Goal: Register for event/course

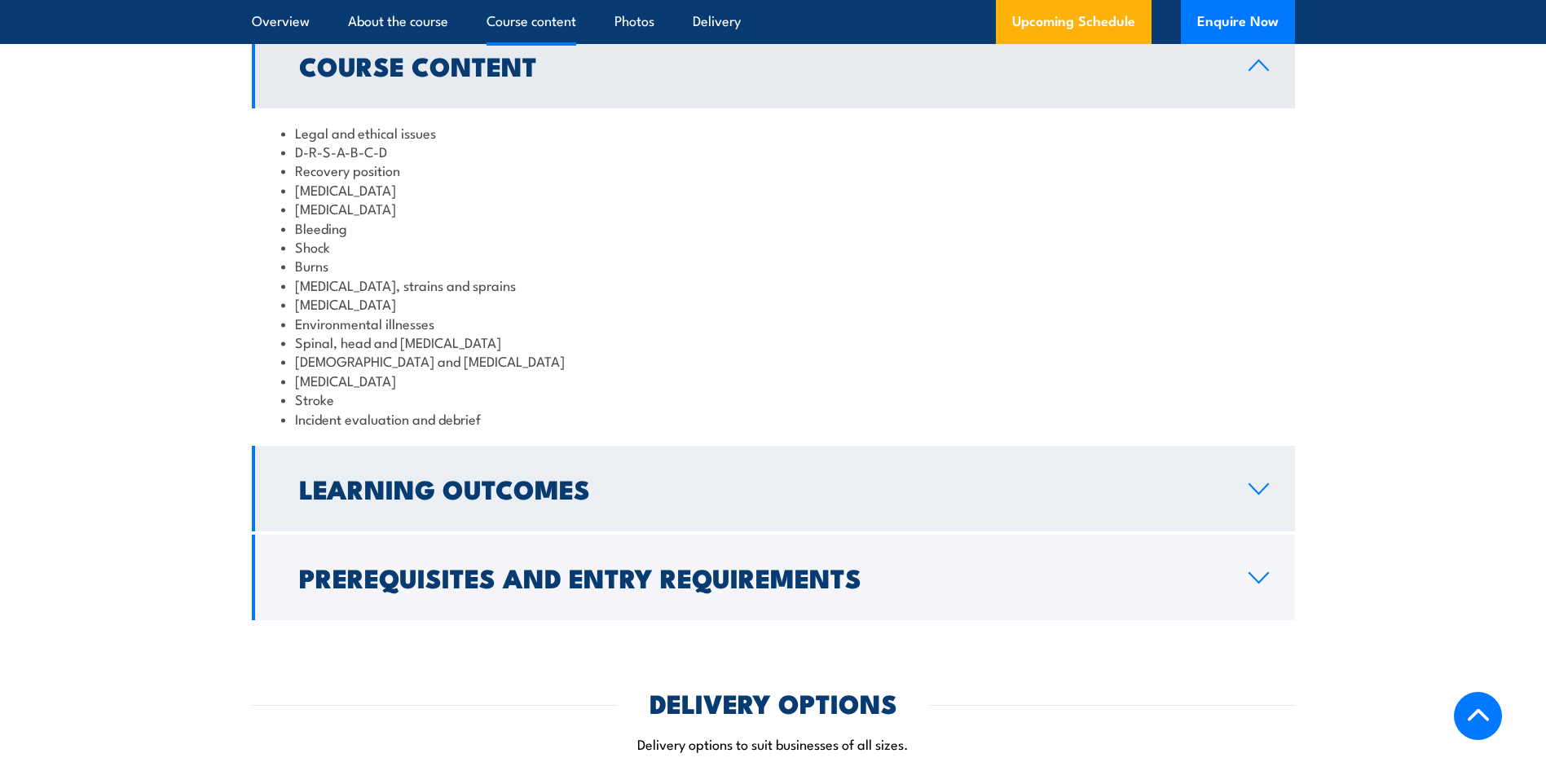
scroll to position [1956, 0]
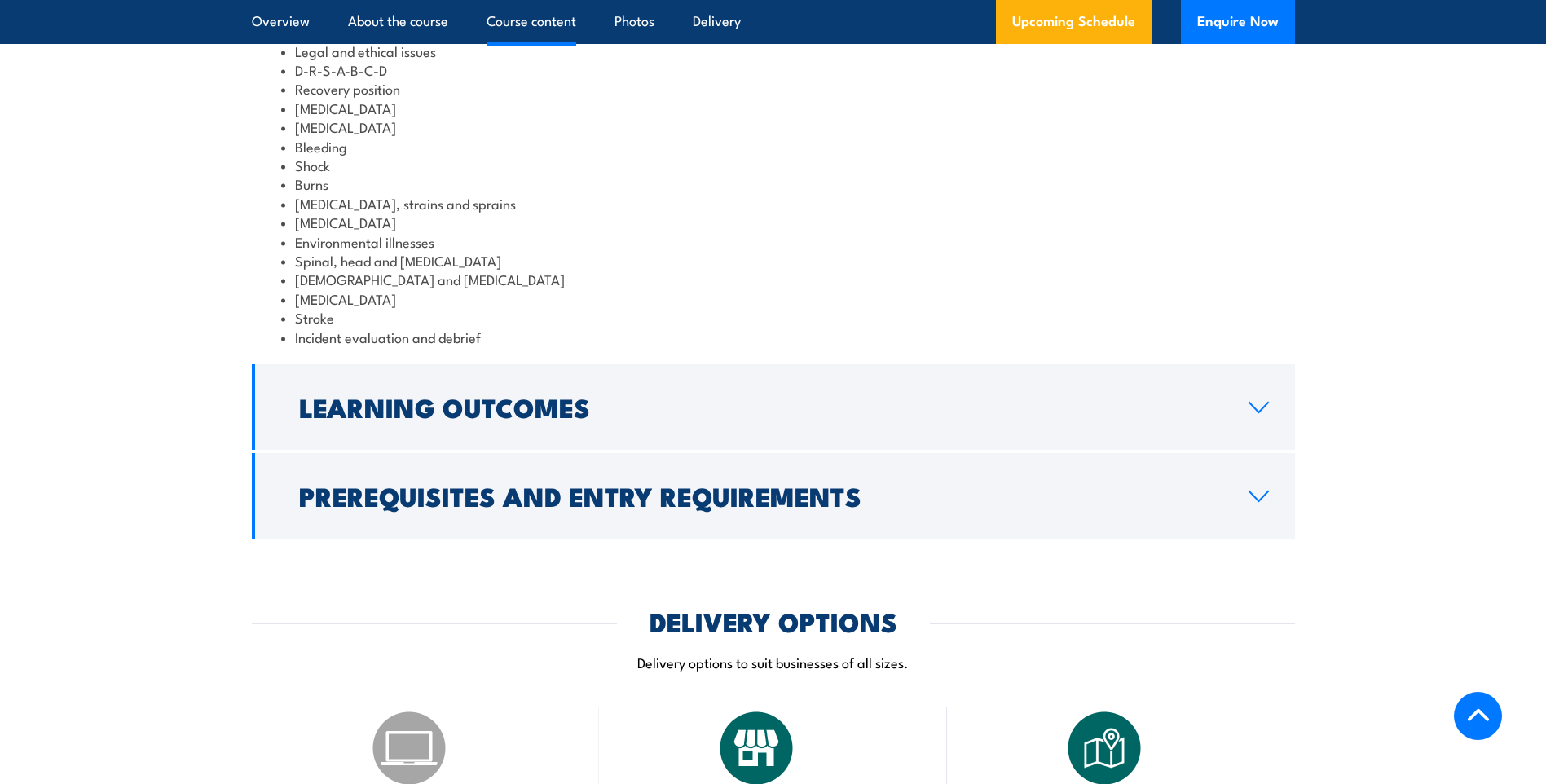
drag, startPoint x: 1213, startPoint y: 584, endPoint x: 1209, endPoint y: 601, distance: 17.5
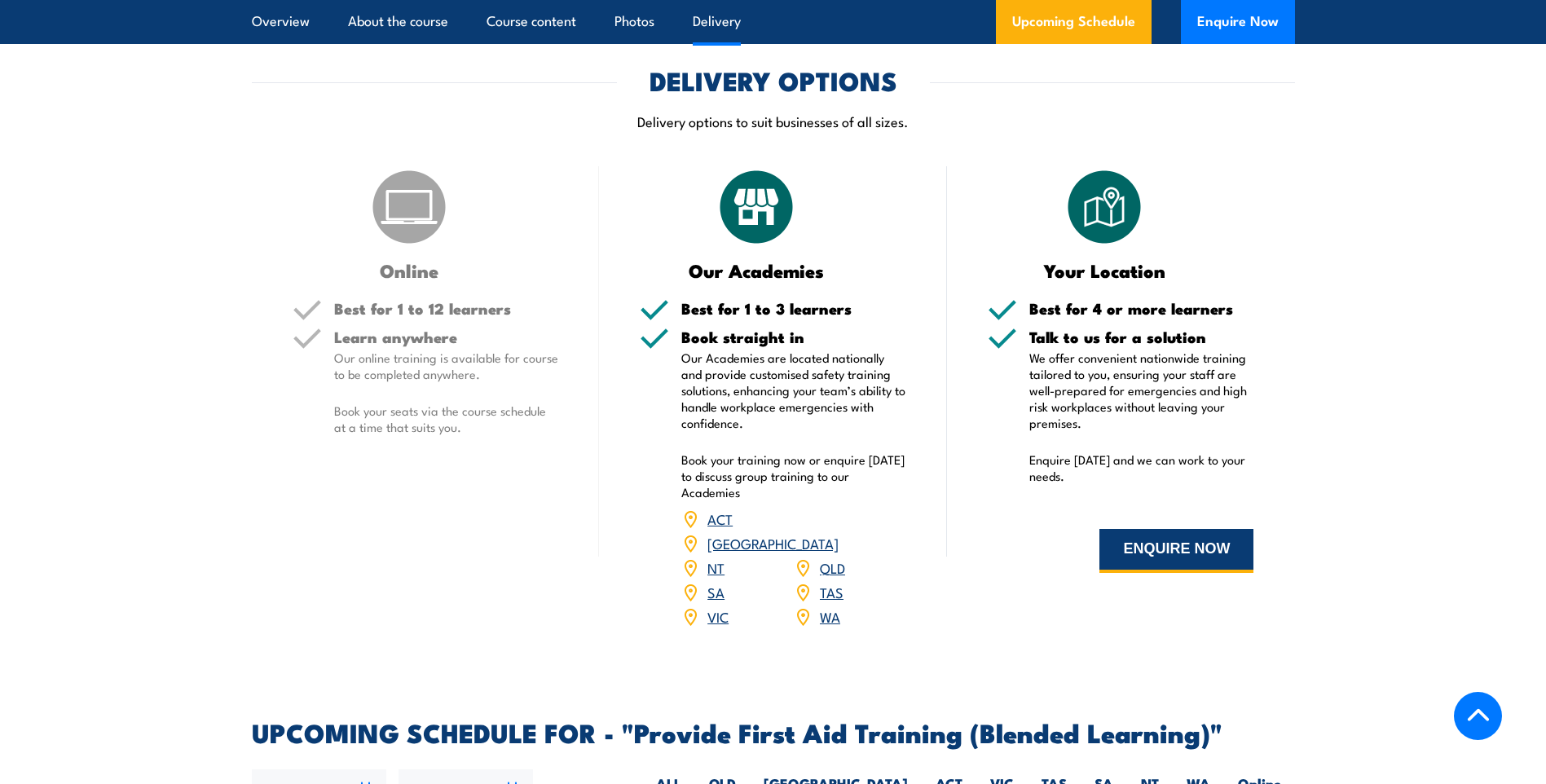
scroll to position [2526, 0]
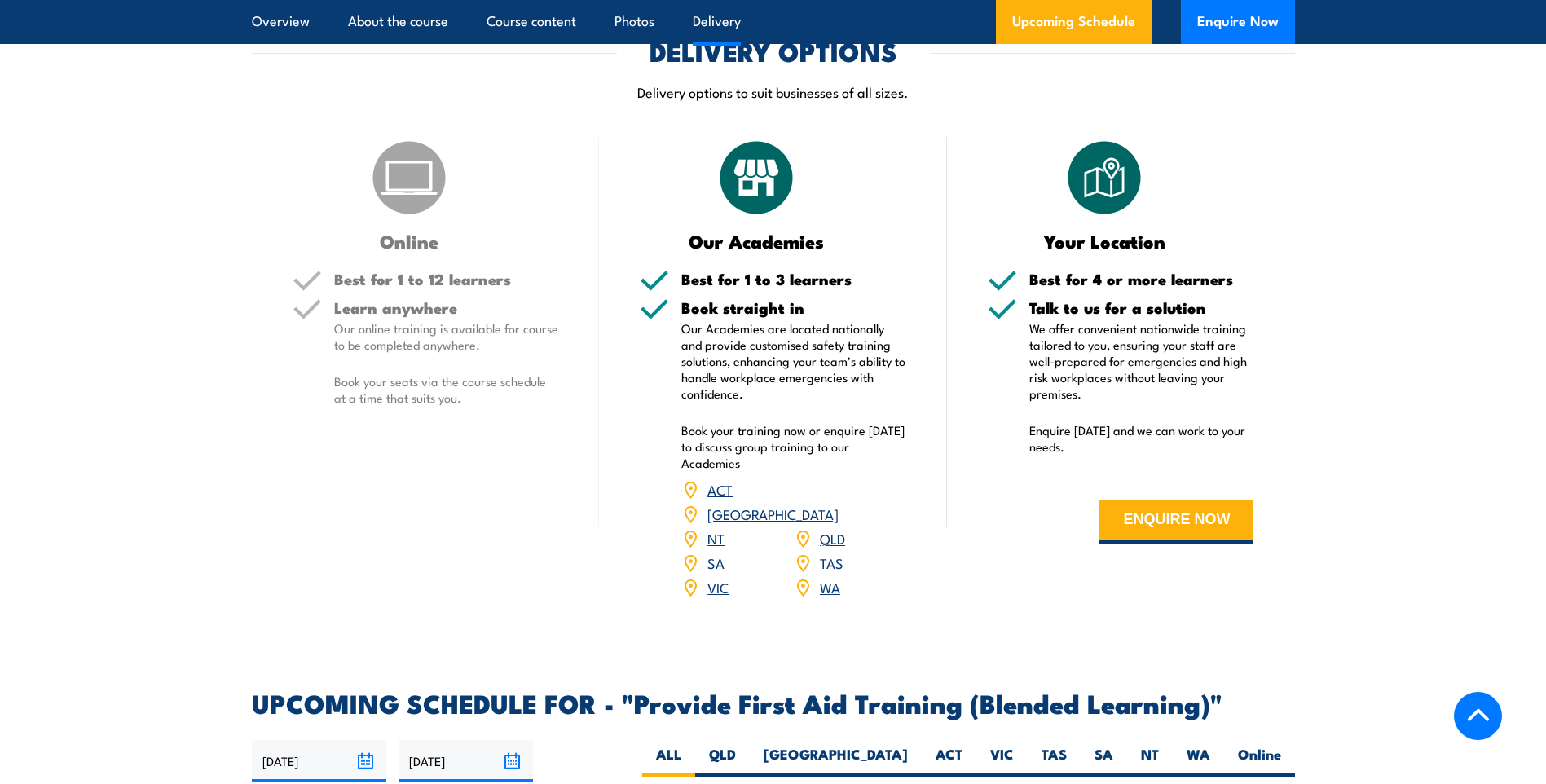
drag, startPoint x: 1197, startPoint y: 573, endPoint x: 1269, endPoint y: 608, distance: 80.1
click at [1269, 608] on div "Your Location Best for 4 or more learners Talk to us for a solution We offer co…" at bounding box center [1121, 378] width 348 height 483
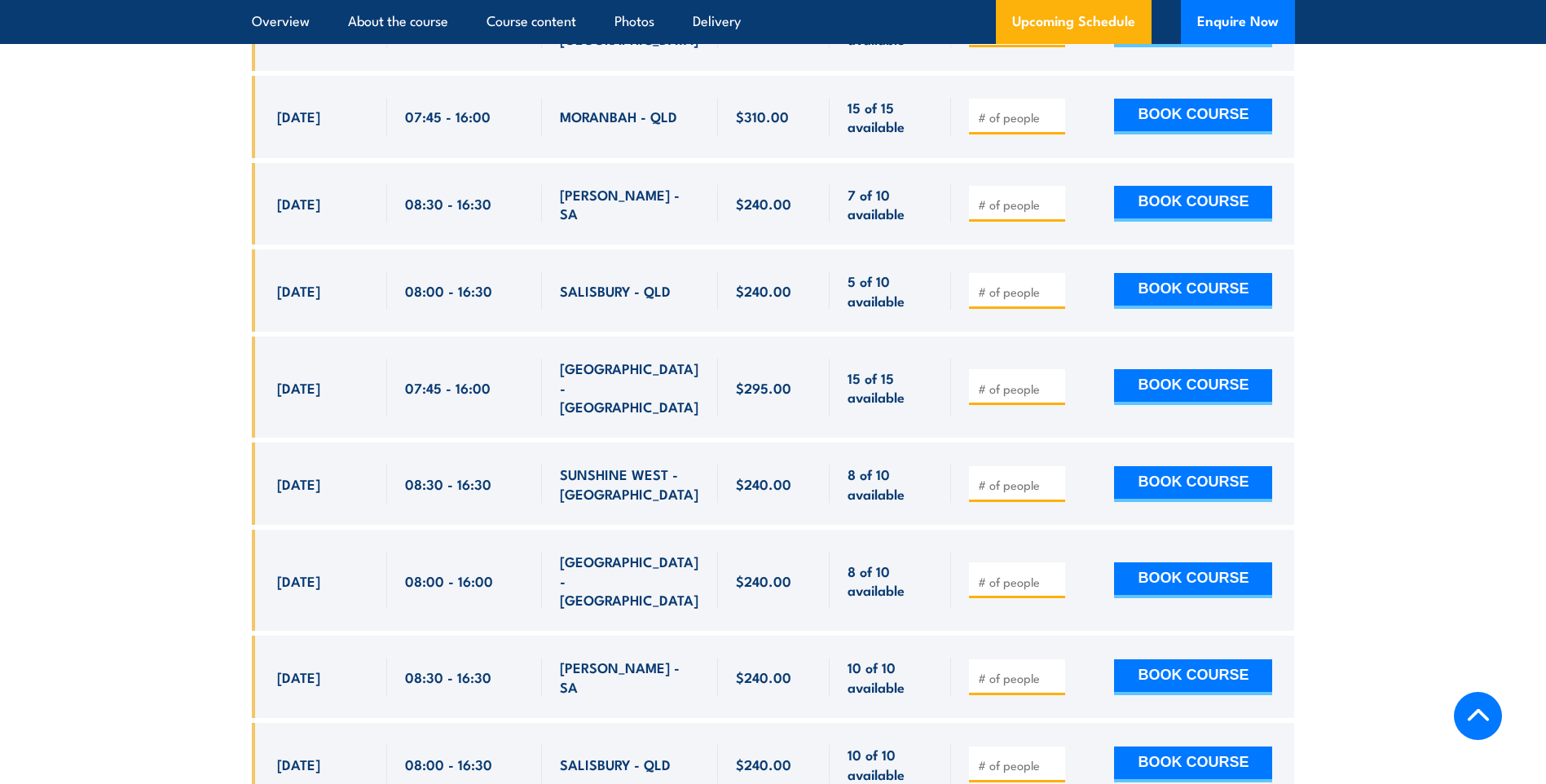
scroll to position [4156, 0]
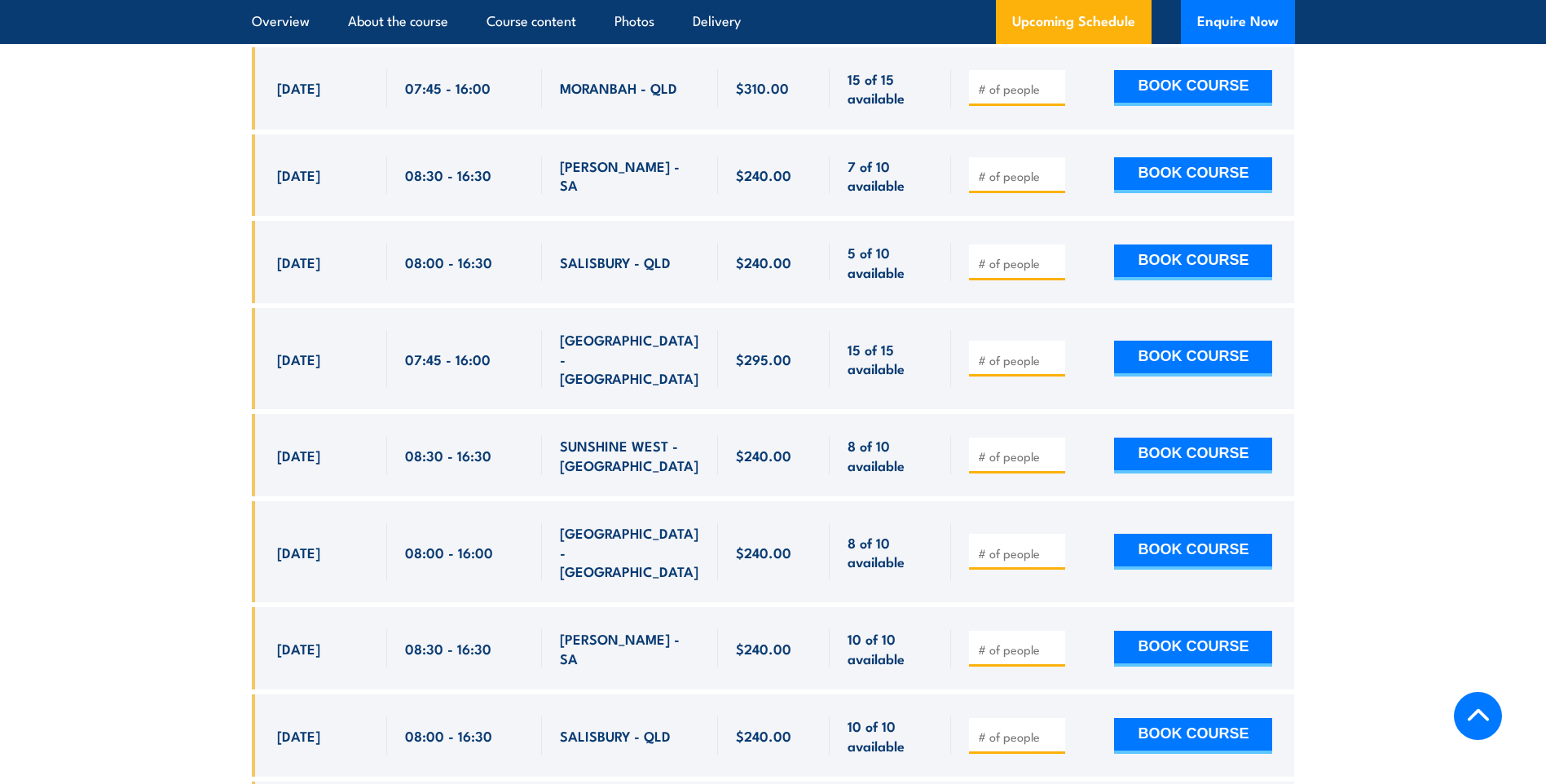
drag, startPoint x: 1220, startPoint y: 600, endPoint x: 1331, endPoint y: 605, distance: 111.1
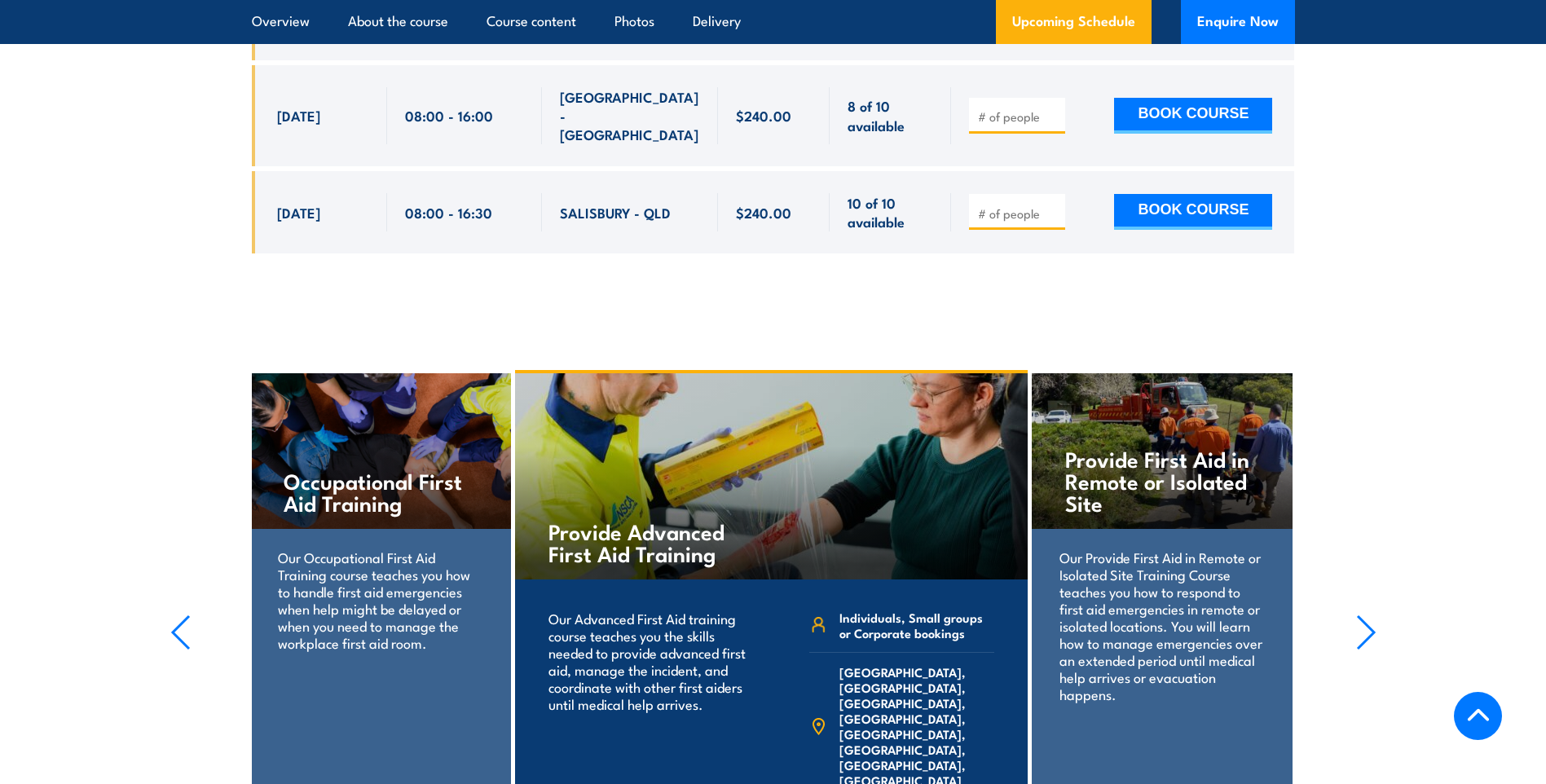
scroll to position [7252, 0]
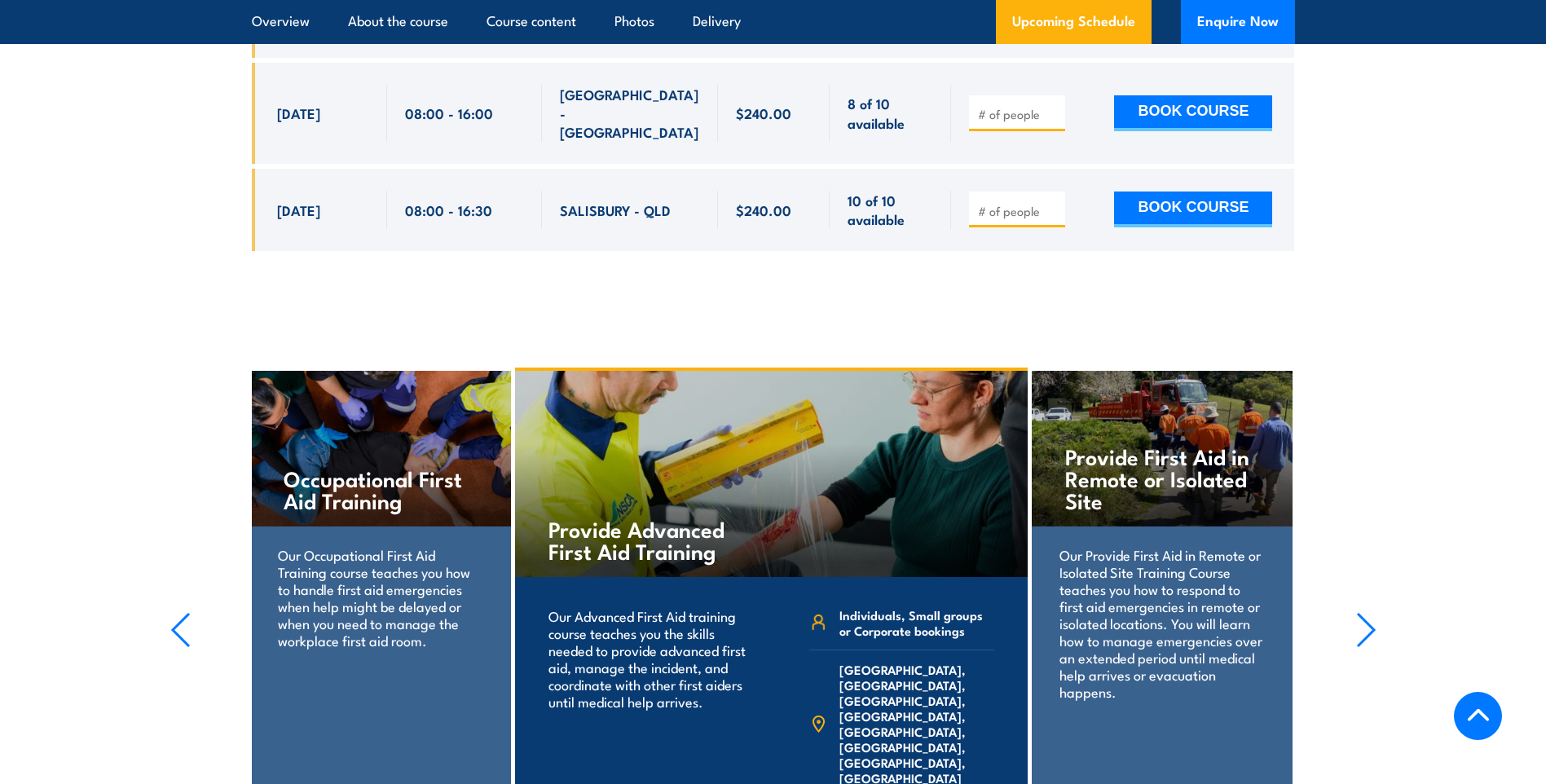
drag, startPoint x: 1294, startPoint y: 602, endPoint x: 1183, endPoint y: 681, distance: 136.2
click at [1157, 673] on div "Provide First Aid in Remote or Isolated Site Our Provide First Aid in Remote or…" at bounding box center [1162, 623] width 260 height 505
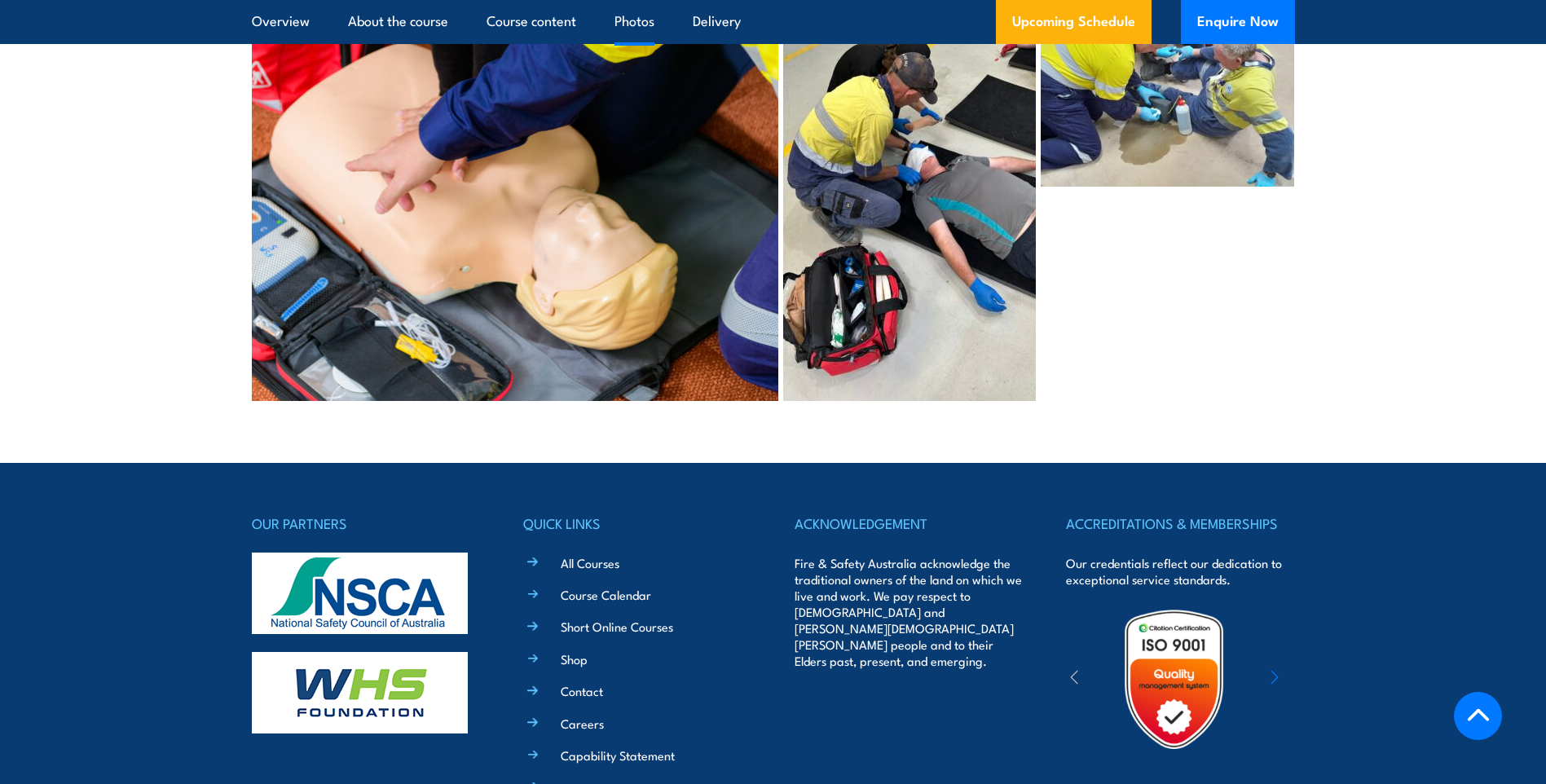
scroll to position [8295, 0]
drag, startPoint x: 1339, startPoint y: 616, endPoint x: 1253, endPoint y: 649, distance: 92.1
click at [1253, 649] on div "ACCREDITATIONS & MEMBERSHIPS Our credentials reflect our dedication to exceptio…" at bounding box center [1180, 722] width 229 height 422
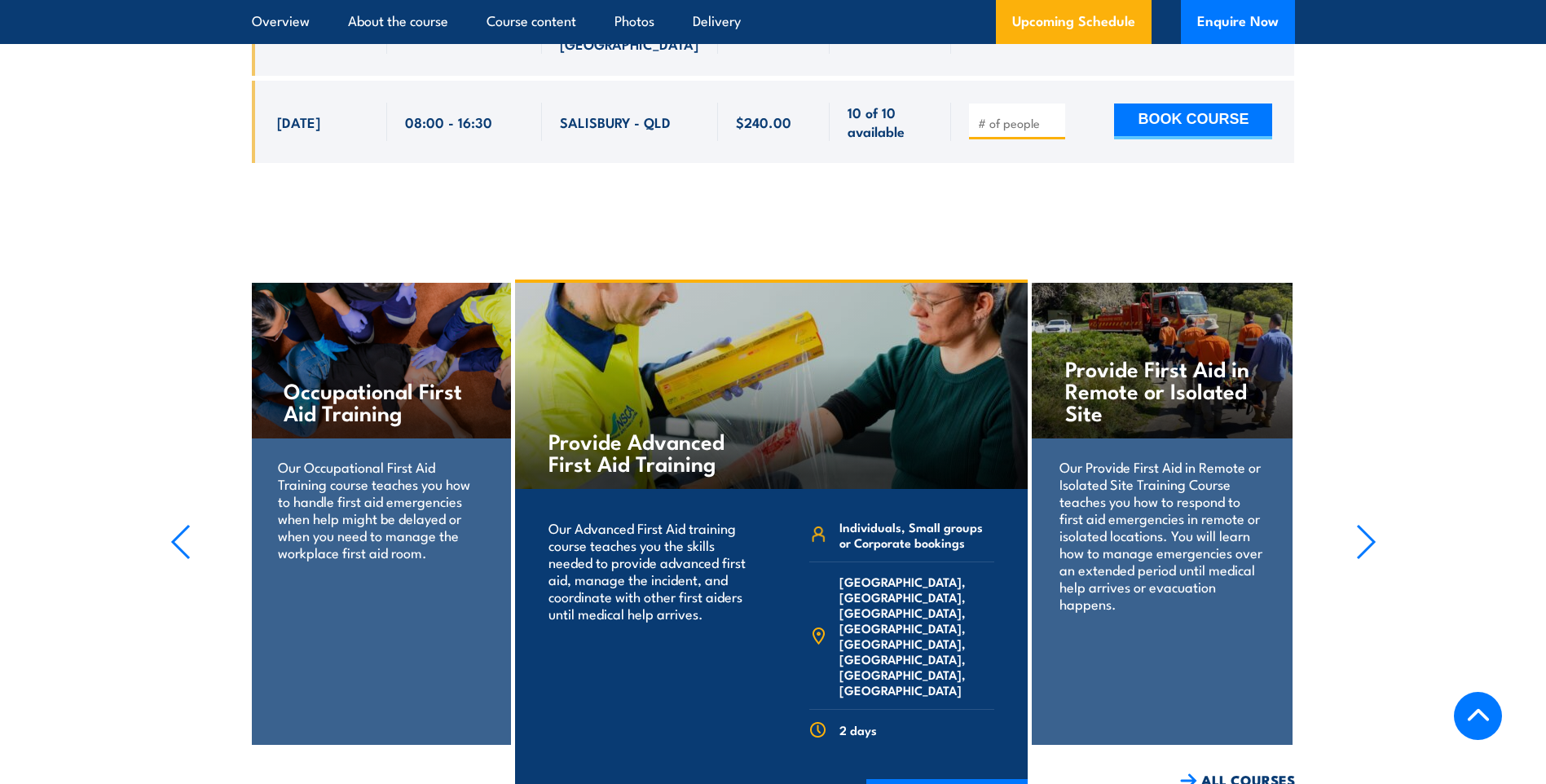
scroll to position [7318, 0]
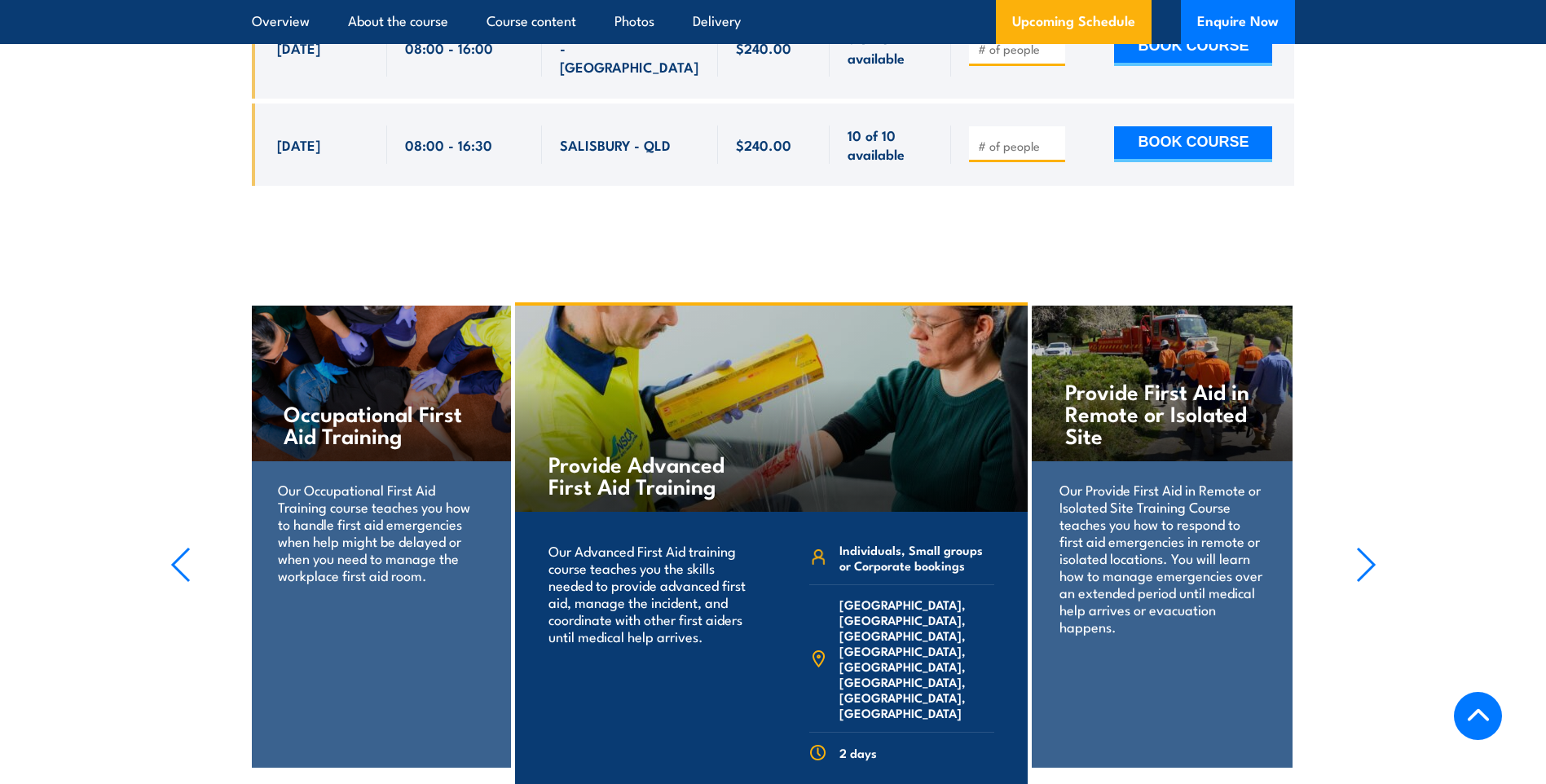
click at [1359, 549] on icon "button" at bounding box center [1366, 565] width 17 height 33
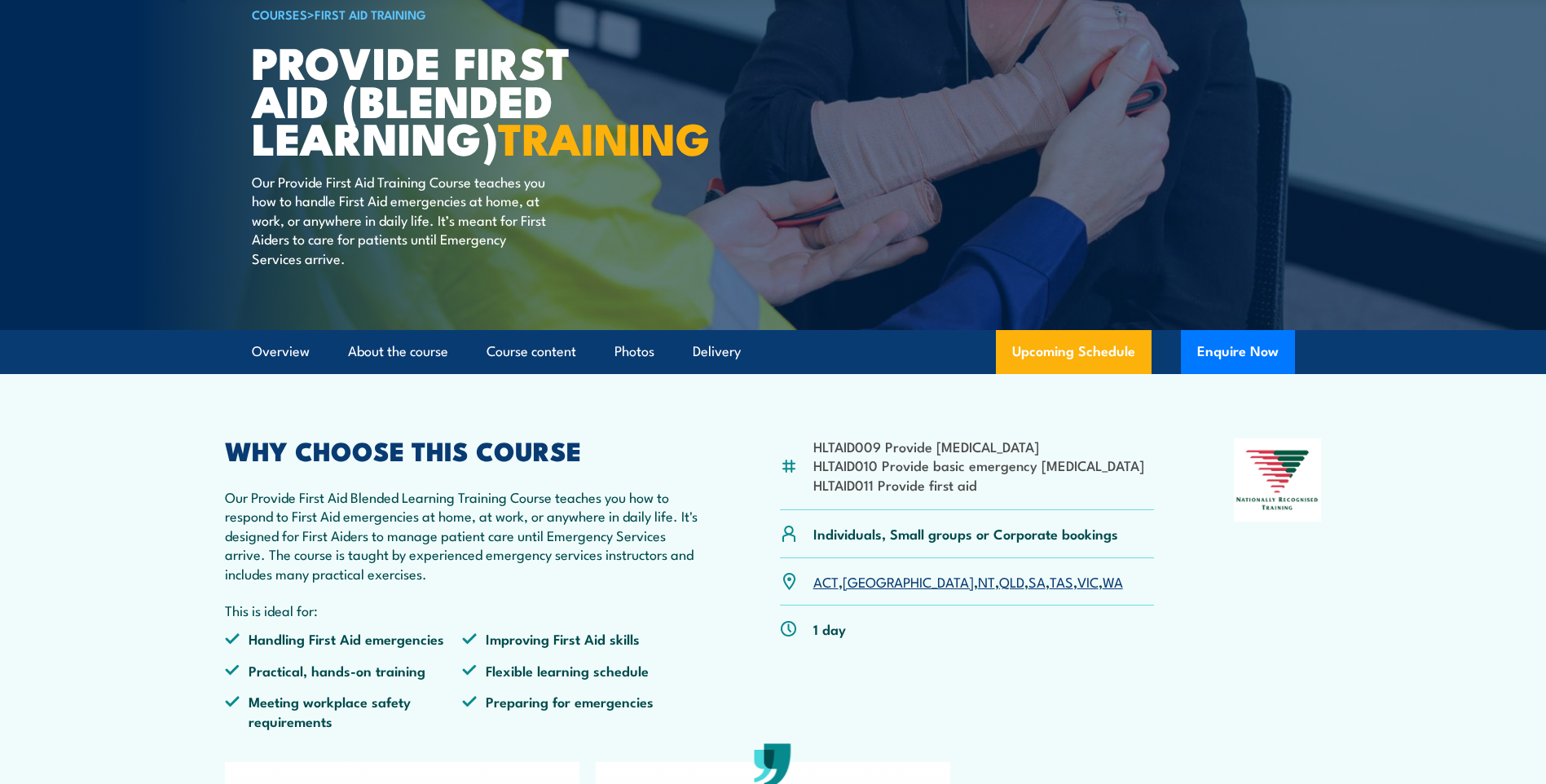
scroll to position [163, 0]
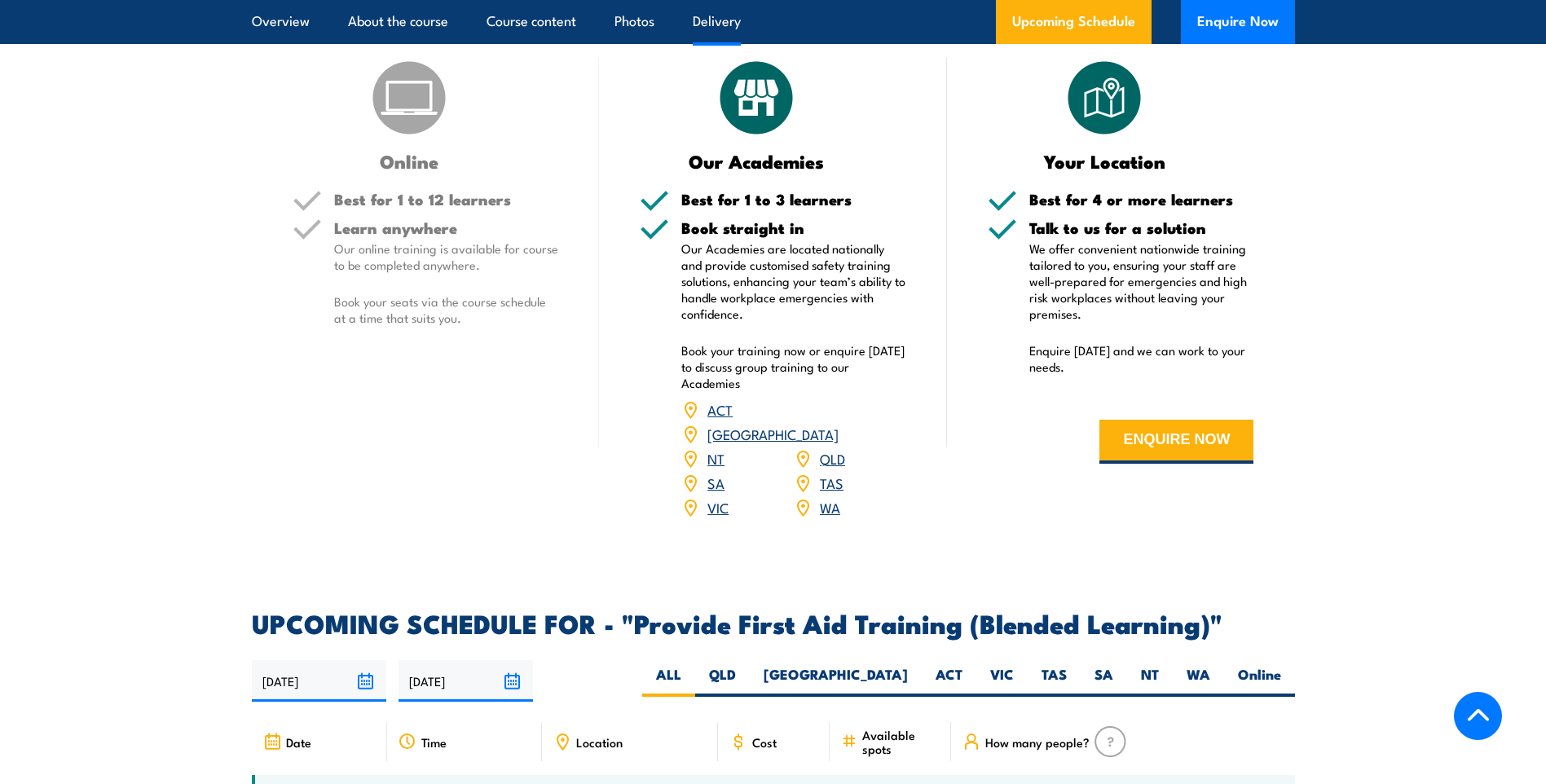
scroll to position [2608, 0]
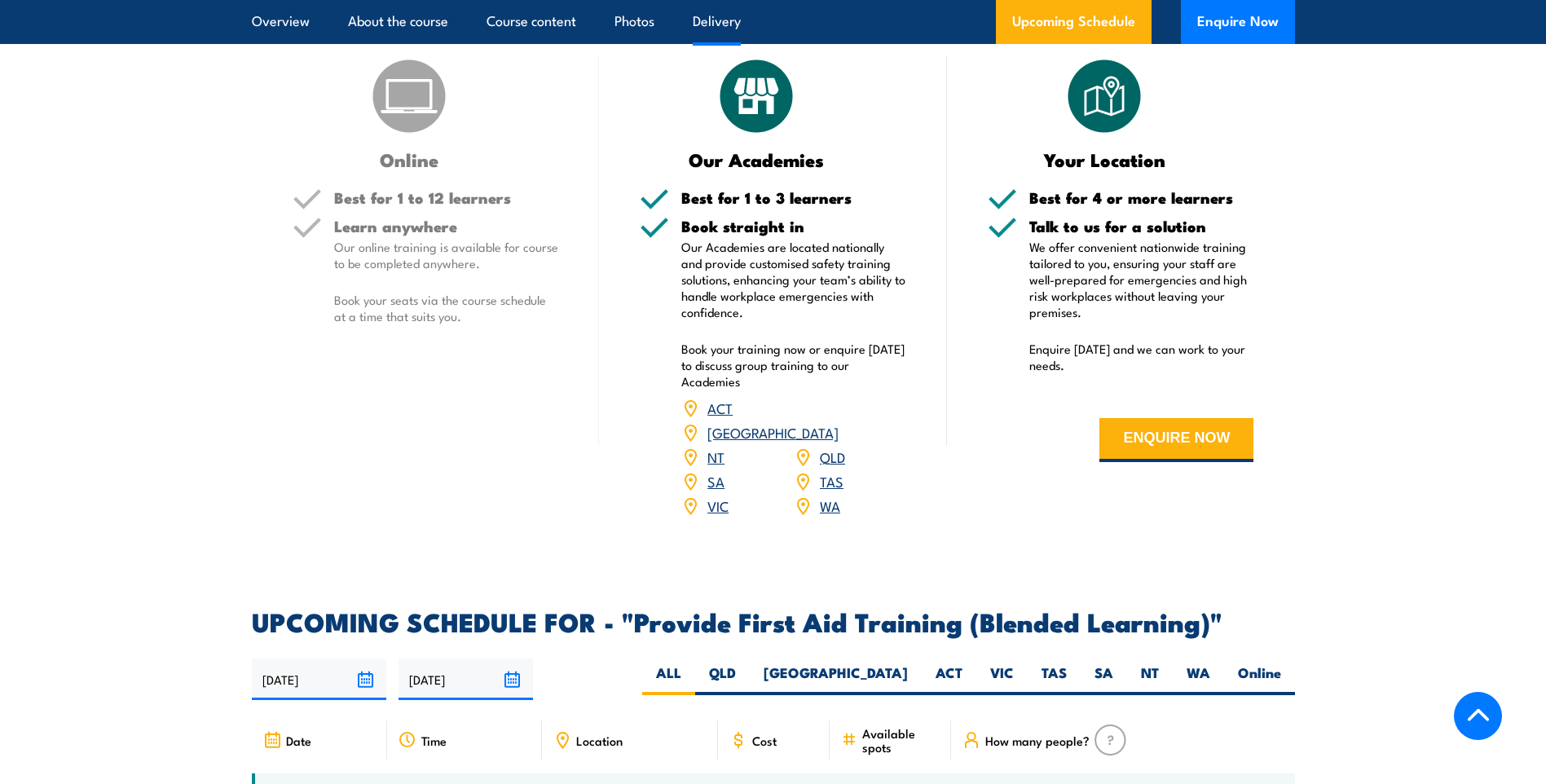
drag, startPoint x: 86, startPoint y: 122, endPoint x: 22, endPoint y: 227, distance: 123.0
click at [22, 227] on section "DELIVERY OPTIONS Delivery options to suit businesses of all sizes. Online Best …" at bounding box center [773, 247] width 1546 height 581
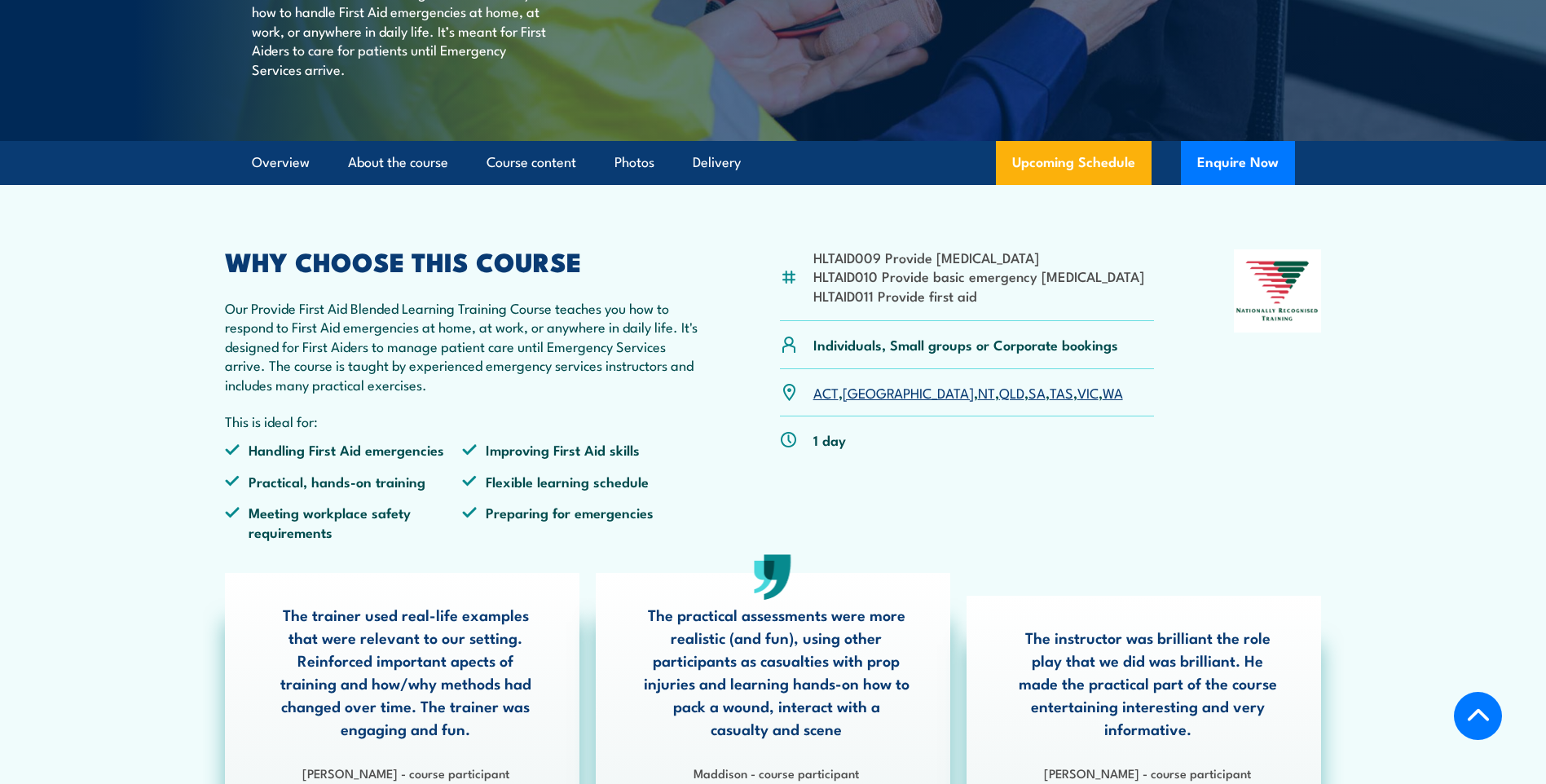
scroll to position [0, 0]
